Goal: Obtain resource: Download file/media

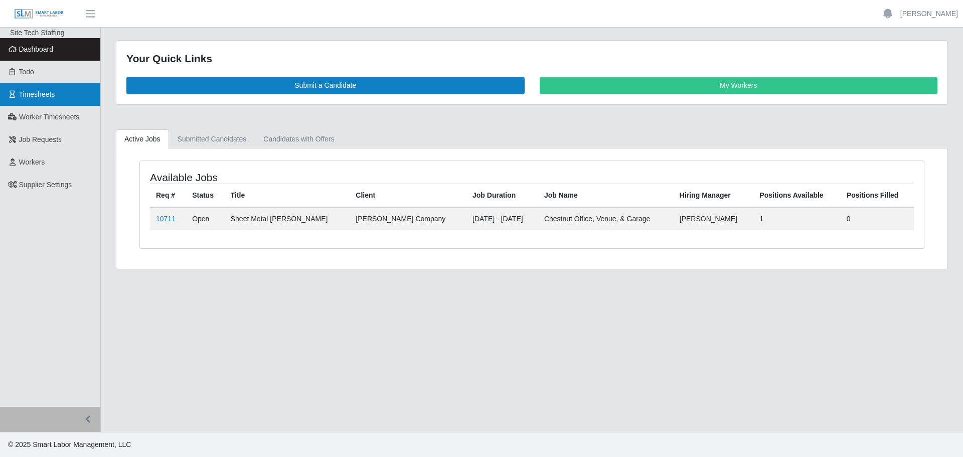
click at [46, 99] on link "Timesheets" at bounding box center [50, 94] width 100 height 23
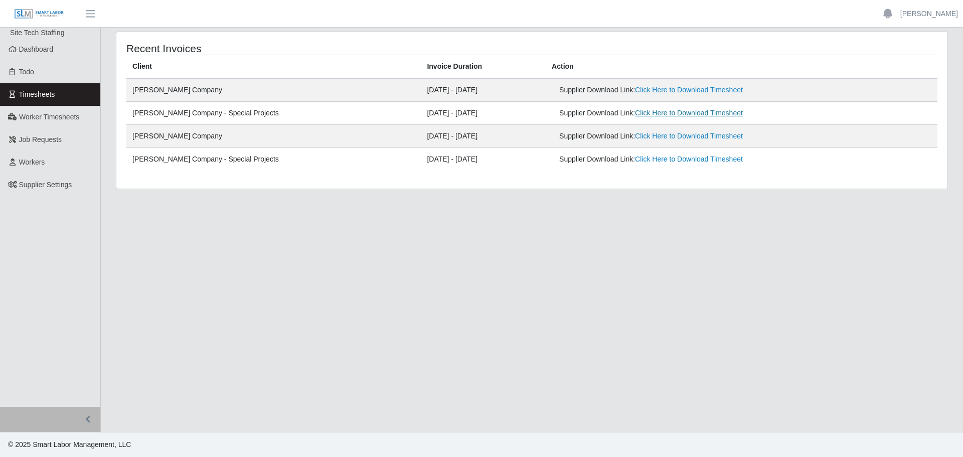
click at [638, 112] on link "Click Here to Download Timesheet" at bounding box center [689, 113] width 108 height 8
click at [646, 92] on link "Click Here to Download Timesheet" at bounding box center [689, 90] width 108 height 8
